Goal: Information Seeking & Learning: Learn about a topic

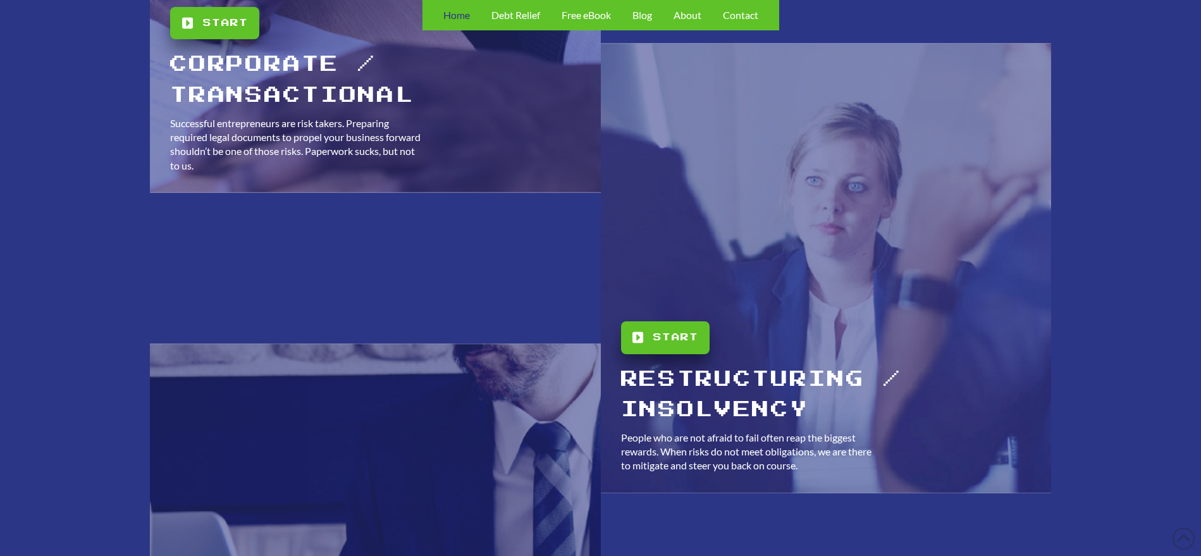
scroll to position [2341, 0]
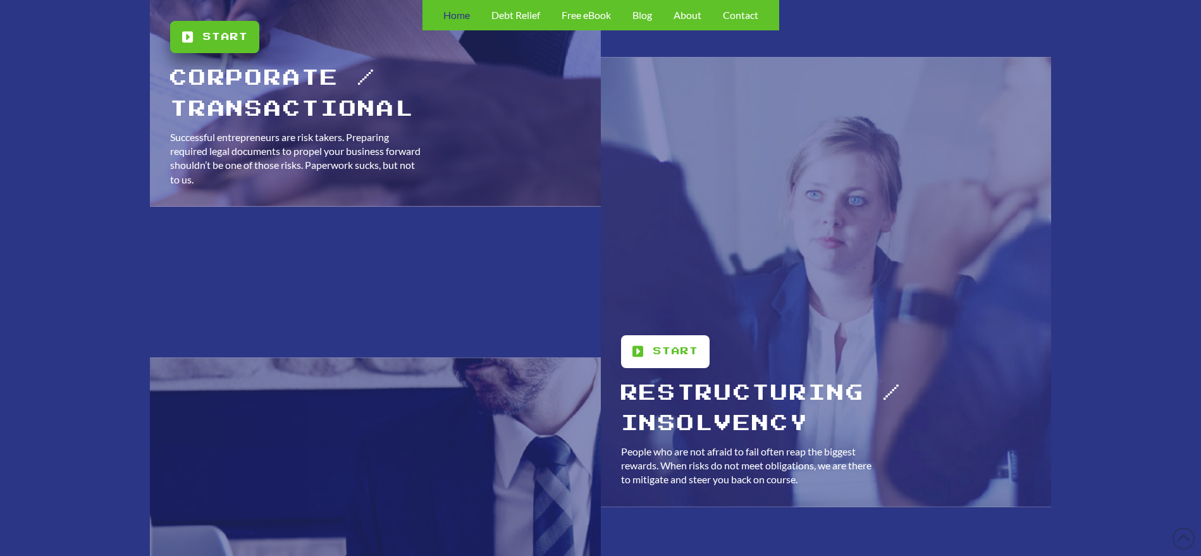
click at [669, 359] on span "Start" at bounding box center [676, 351] width 45 height 15
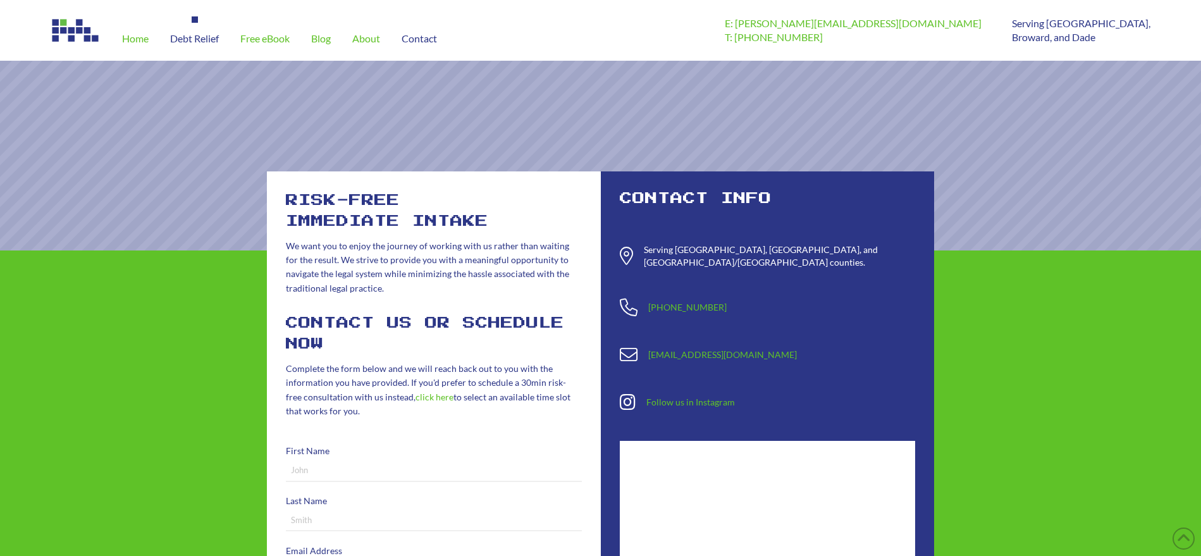
click at [190, 40] on span "Debt Relief" at bounding box center [194, 39] width 49 height 10
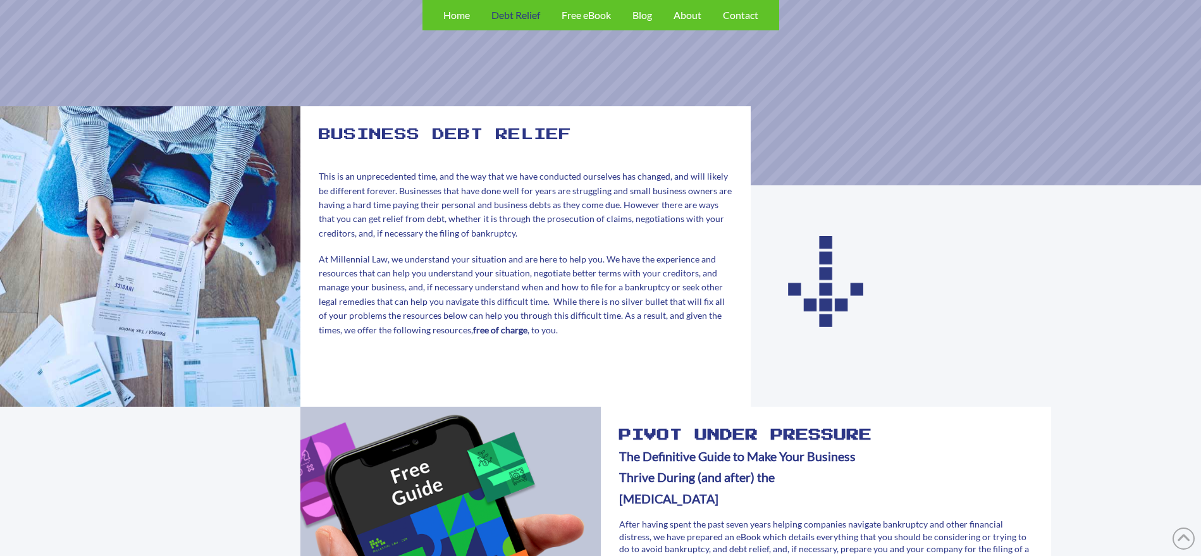
scroll to position [63, 0]
